Goal: Navigation & Orientation: Go to known website

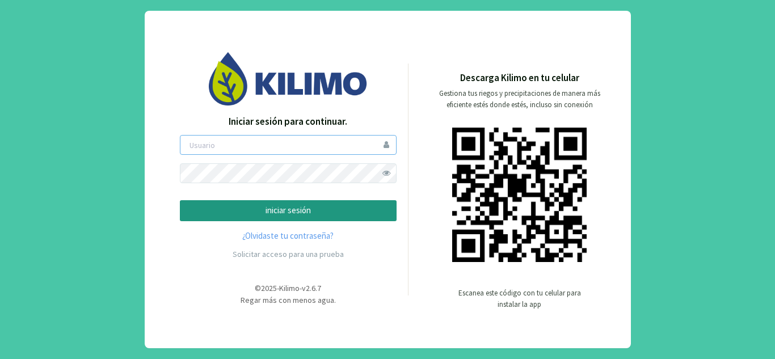
click at [214, 145] on input "email" at bounding box center [288, 145] width 217 height 20
click at [221, 143] on input "email" at bounding box center [288, 145] width 217 height 20
type input "jpinto"
click at [388, 171] on span at bounding box center [387, 173] width 20 height 20
click at [180, 200] on button "iniciar sesión" at bounding box center [288, 210] width 217 height 21
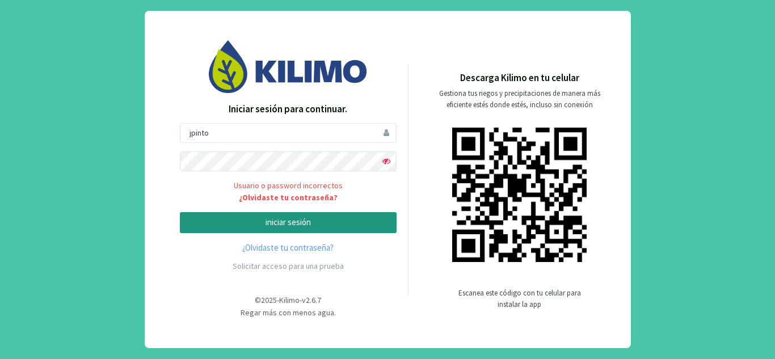
click at [387, 223] on button "iniciar sesión" at bounding box center [288, 222] width 217 height 21
click at [286, 217] on p "iniciar sesión" at bounding box center [287, 222] width 197 height 13
click at [281, 219] on p "iniciar sesión" at bounding box center [287, 222] width 197 height 13
